Goal: Navigation & Orientation: Find specific page/section

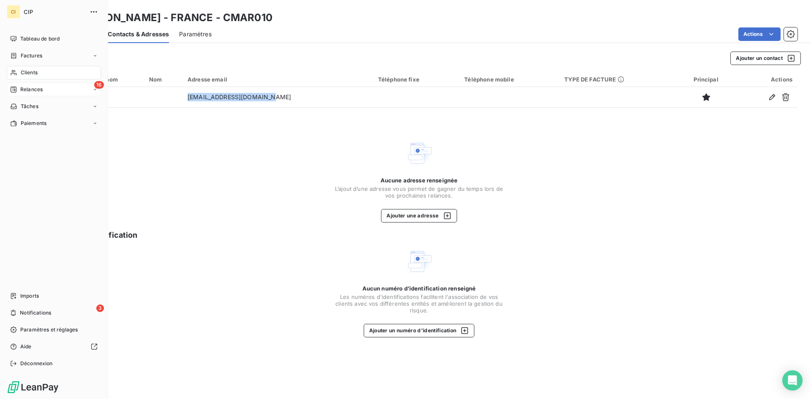
click at [27, 92] on span "Relances" at bounding box center [31, 90] width 22 height 8
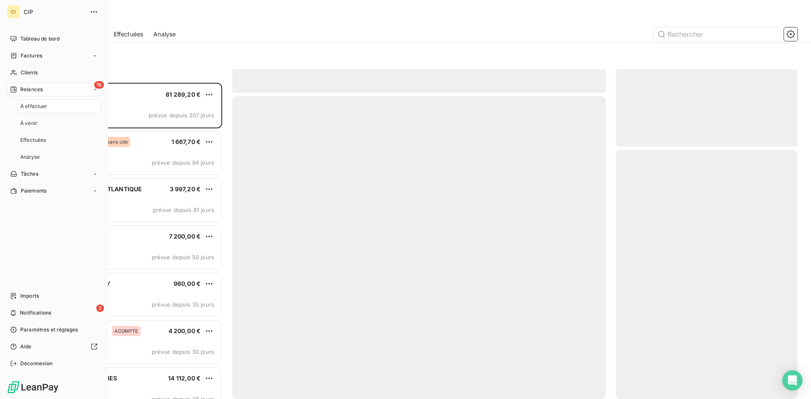
scroll to position [310, 175]
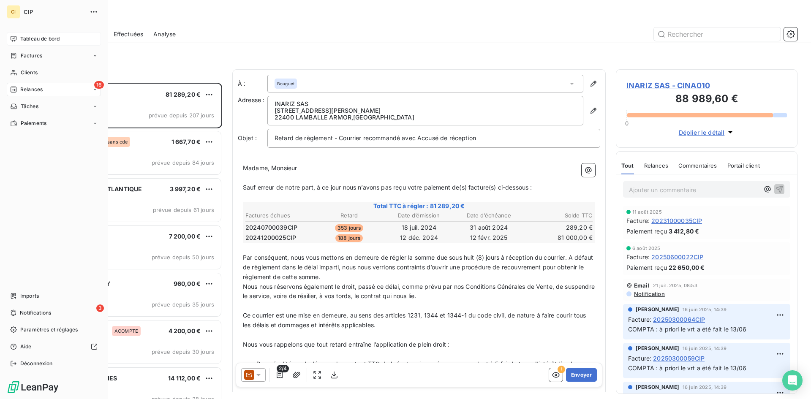
click at [39, 34] on div "Tableau de bord" at bounding box center [54, 39] width 94 height 14
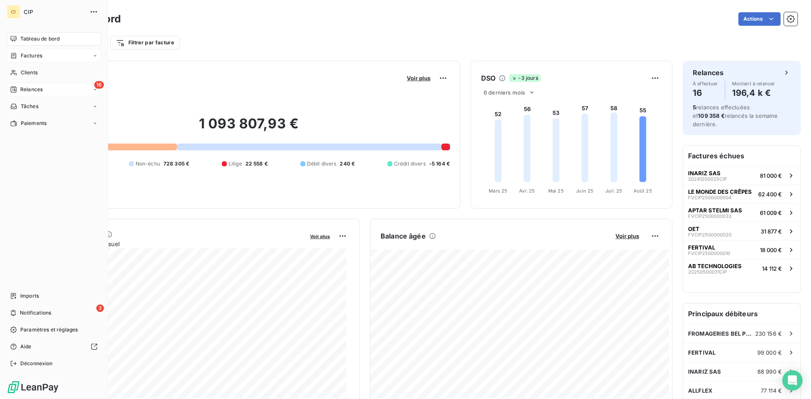
click at [94, 56] on icon at bounding box center [95, 55] width 5 height 5
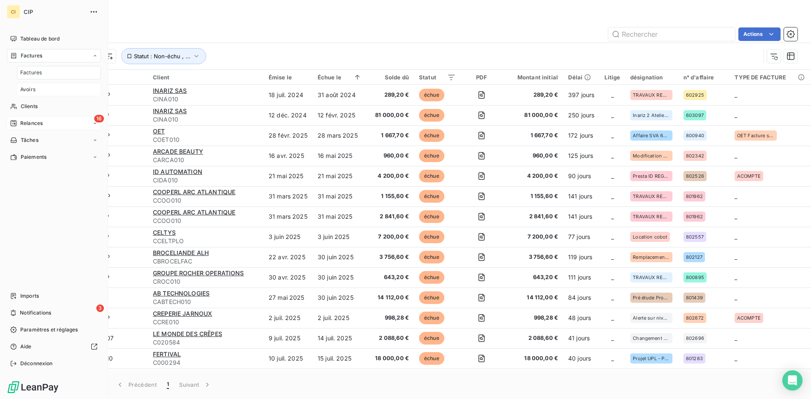
click at [29, 91] on span "Avoirs" at bounding box center [27, 90] width 15 height 8
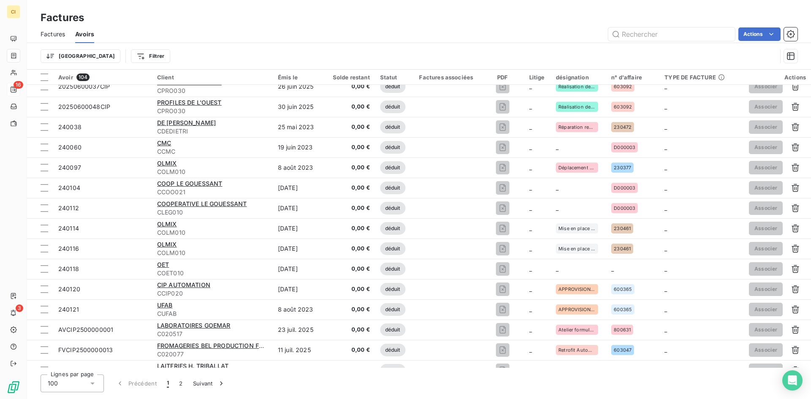
scroll to position [1745, 0]
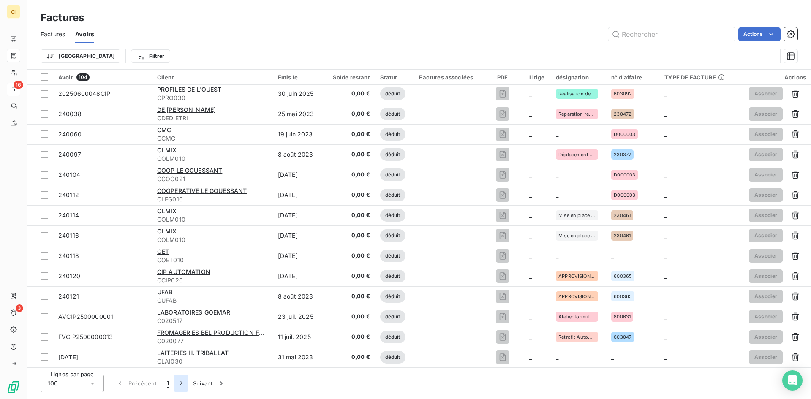
click at [179, 384] on button "2" at bounding box center [181, 384] width 14 height 18
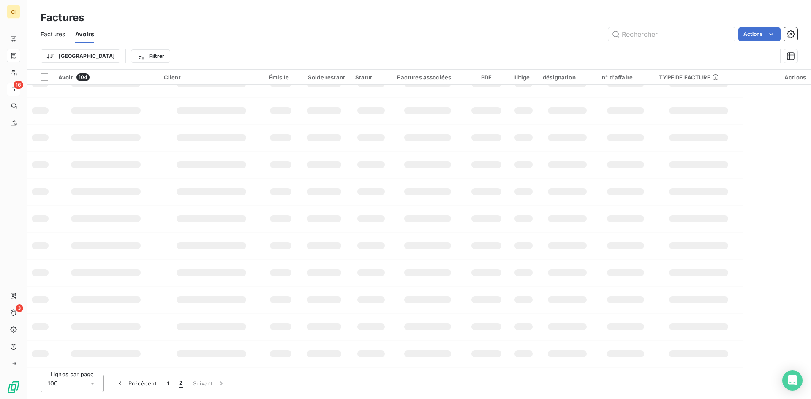
scroll to position [0, 0]
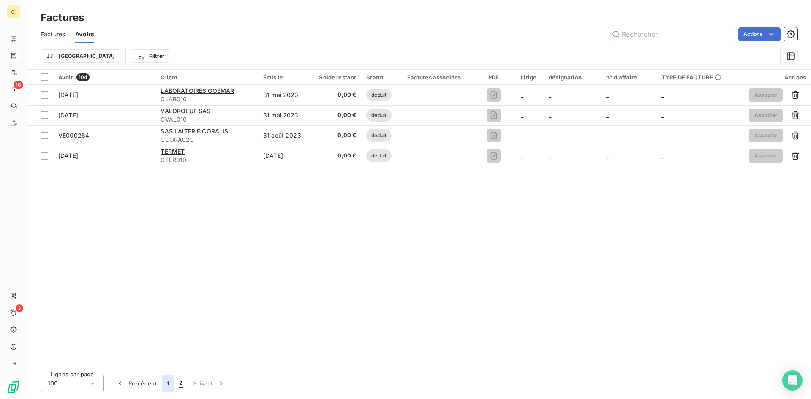
click at [169, 385] on button "1" at bounding box center [168, 384] width 12 height 18
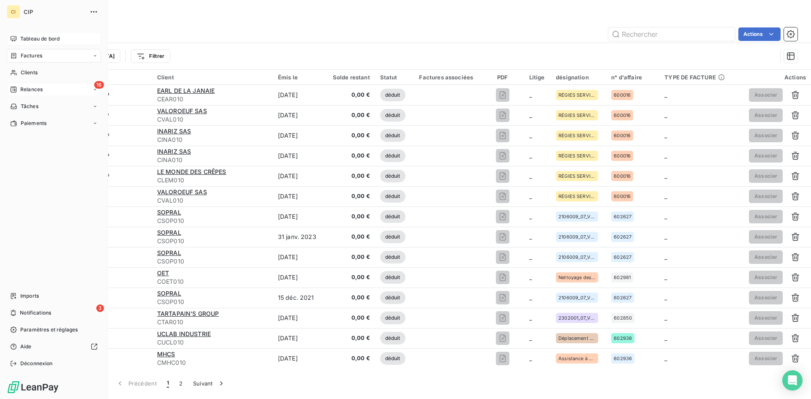
click at [35, 35] on span "Tableau de bord" at bounding box center [39, 39] width 39 height 8
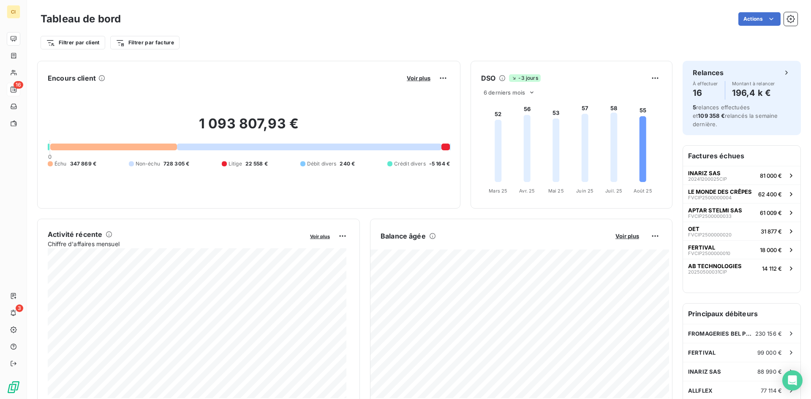
click at [436, 164] on span "-5 164 €" at bounding box center [439, 164] width 21 height 8
